Goal: Transaction & Acquisition: Purchase product/service

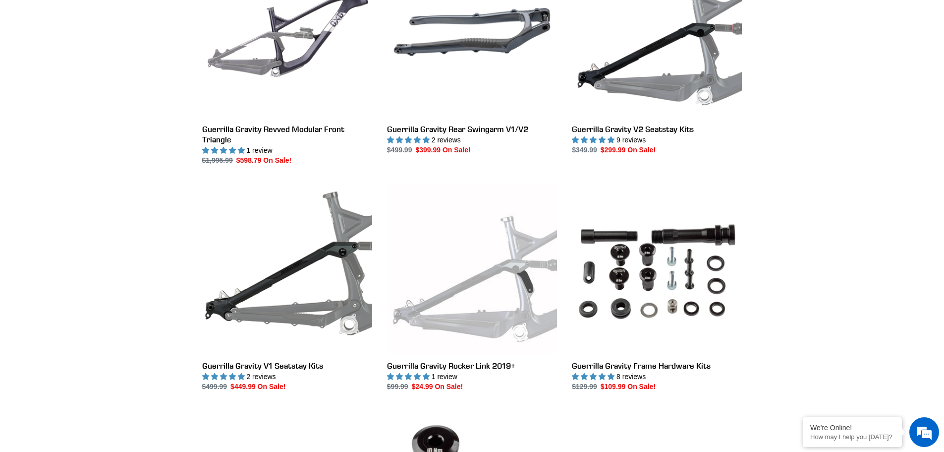
scroll to position [248, 0]
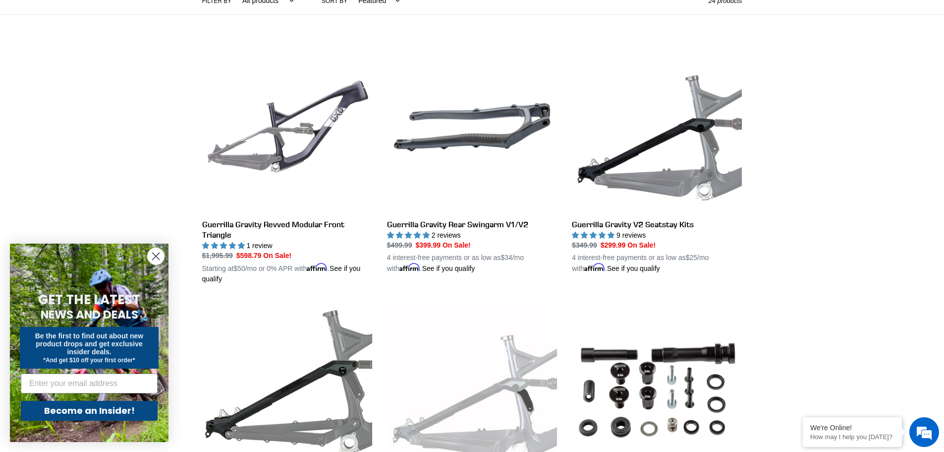
click at [153, 256] on circle "Close dialog" at bounding box center [156, 256] width 16 height 16
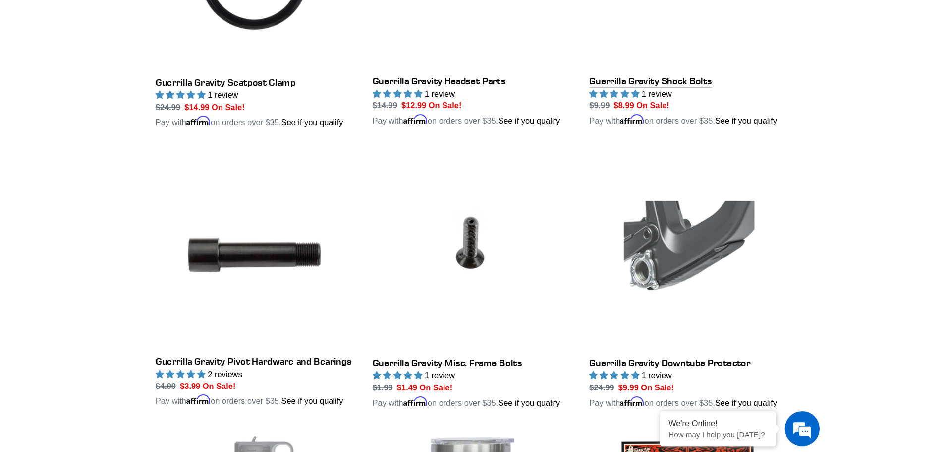
scroll to position [1410, 0]
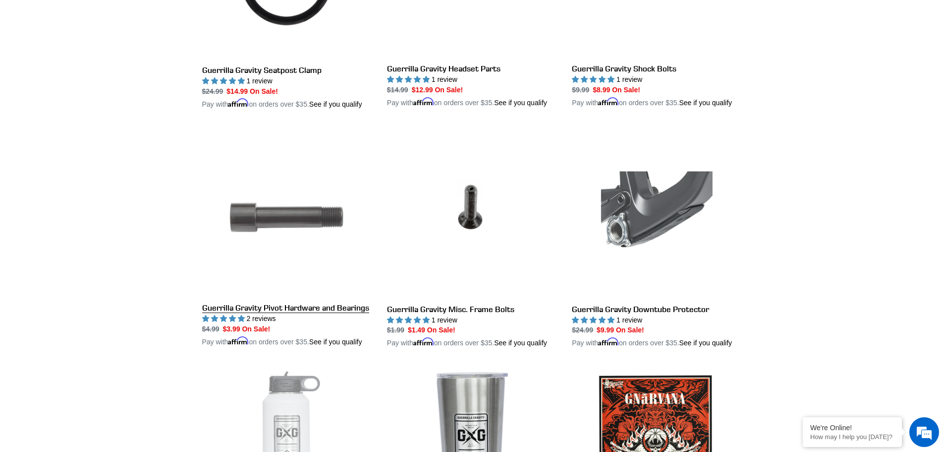
click at [287, 233] on link "Guerrilla Gravity Pivot Hardware and Bearings" at bounding box center [287, 237] width 170 height 220
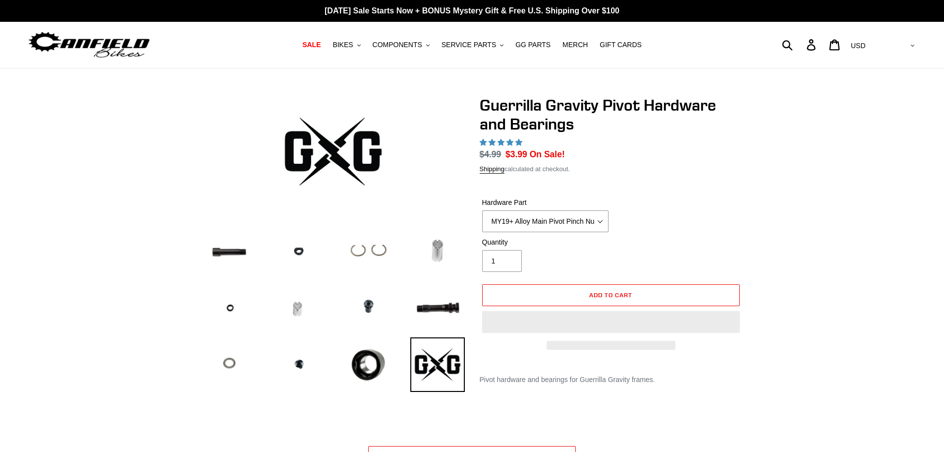
select select "highest-rating"
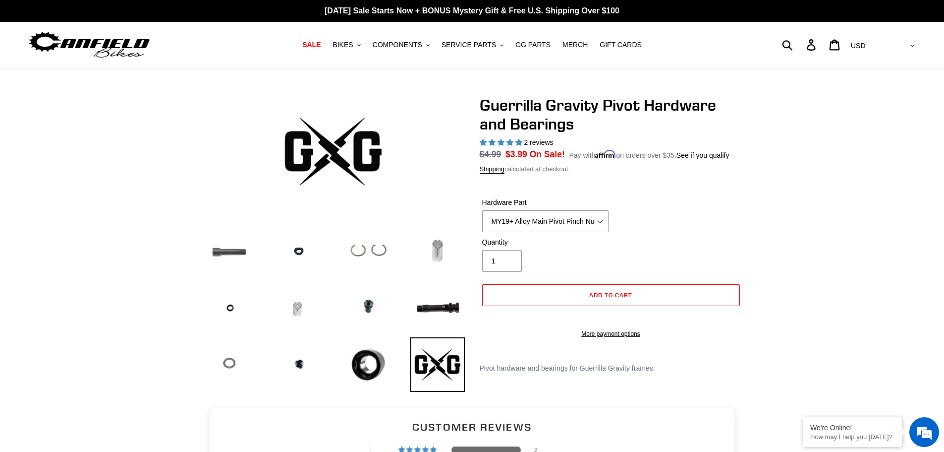
click at [234, 246] on img at bounding box center [229, 250] width 55 height 54
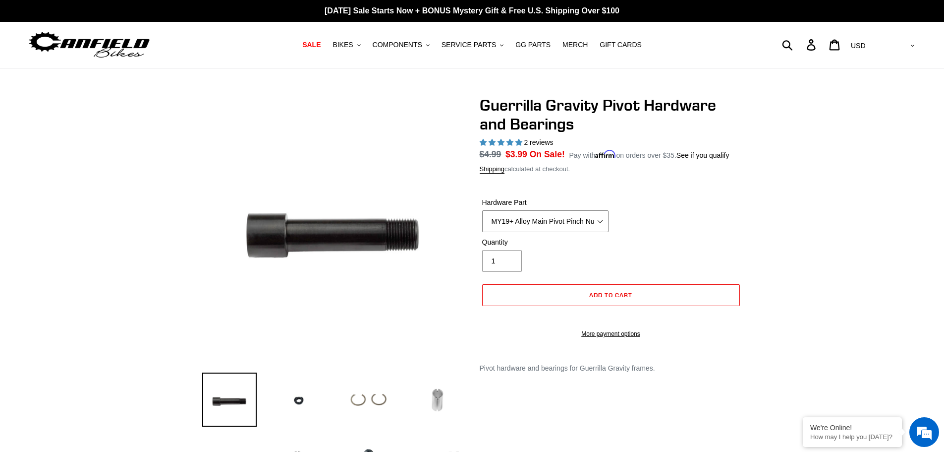
click at [590, 221] on select "MY19+ Alloy Main Pivot Pinch Nut MY19+ Main Pivot Bearing MY19+ Rocker Pivot Ax…" at bounding box center [545, 221] width 126 height 22
click at [698, 229] on div "Hardware Part MY19+ Alloy Main Pivot Pinch Nut MY19+ Main Pivot Bearing MY19+ R…" at bounding box center [611, 217] width 263 height 40
